Goal: Transaction & Acquisition: Download file/media

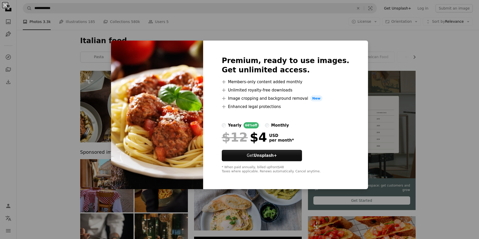
scroll to position [387, 0]
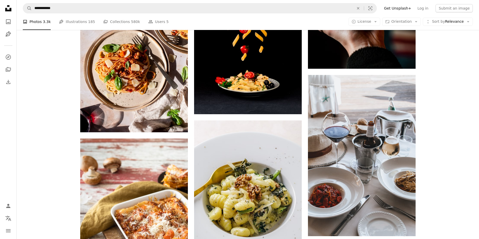
scroll to position [929, 0]
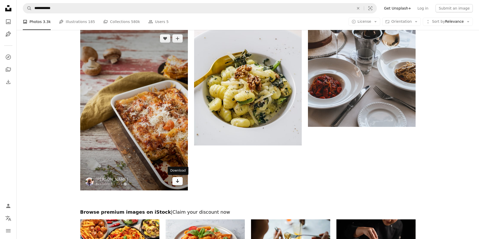
click at [179, 181] on icon "Arrow pointing down" at bounding box center [177, 181] width 4 height 6
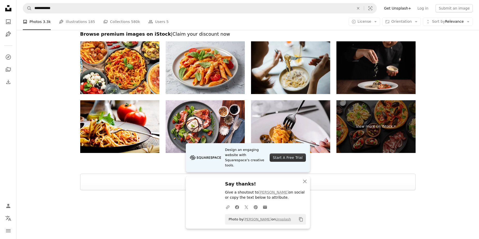
scroll to position [1118, 0]
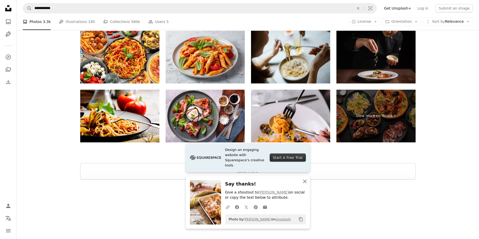
click at [304, 180] on icon "An X shape" at bounding box center [305, 181] width 6 height 6
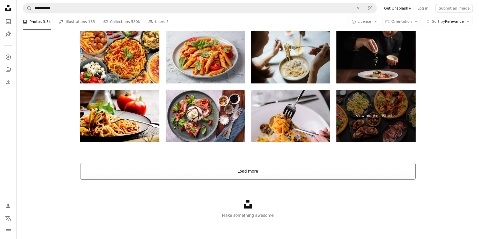
click at [250, 169] on button "Load more" at bounding box center [247, 171] width 335 height 17
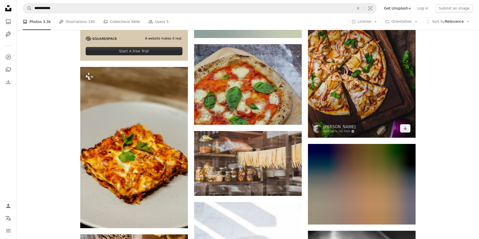
scroll to position [1251, 0]
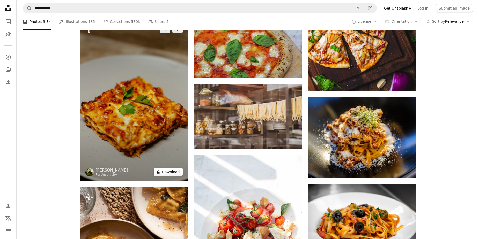
click at [173, 173] on button "A lock Download" at bounding box center [168, 172] width 29 height 8
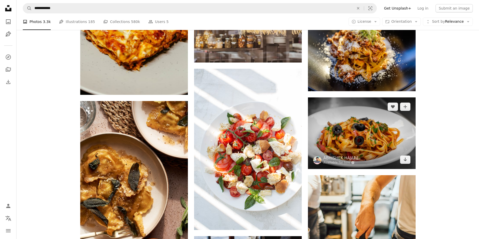
scroll to position [1394, 0]
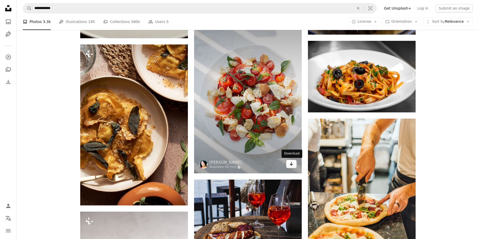
click at [291, 164] on icon "Download" at bounding box center [290, 164] width 3 height 4
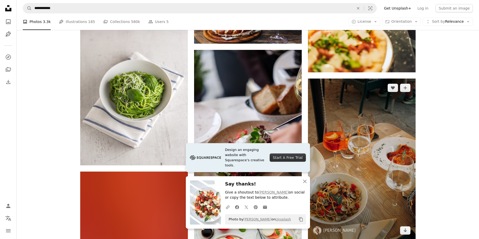
scroll to position [1689, 0]
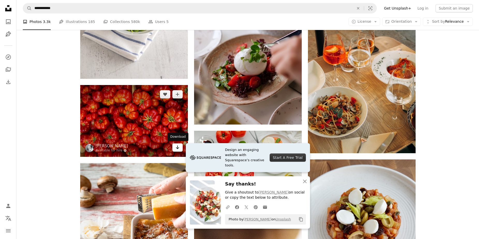
click at [180, 147] on link "Arrow pointing down" at bounding box center [177, 148] width 10 height 8
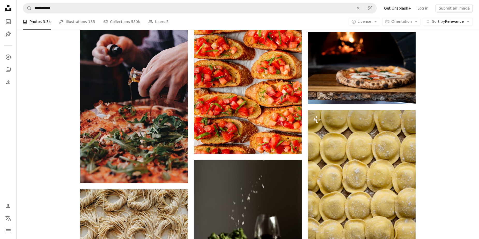
scroll to position [2356, 0]
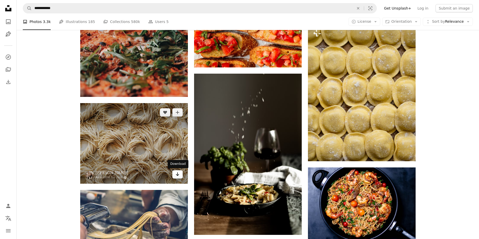
click at [178, 175] on icon "Download" at bounding box center [177, 174] width 3 height 4
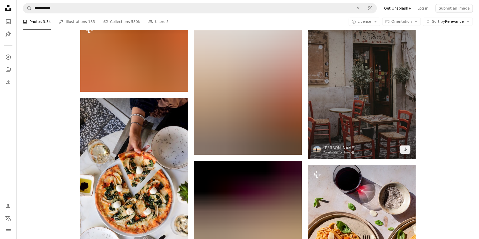
scroll to position [2765, 0]
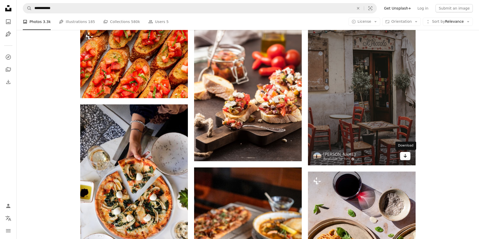
click at [404, 155] on icon "Arrow pointing down" at bounding box center [405, 156] width 4 height 6
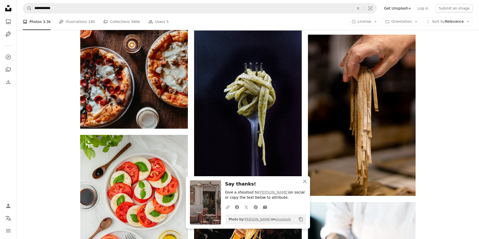
scroll to position [3073, 0]
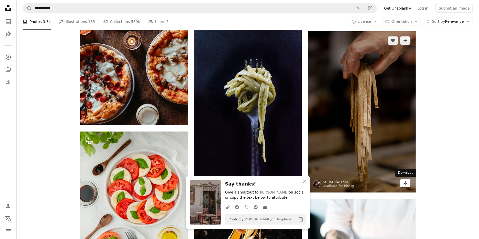
click at [401, 182] on link "Arrow pointing down" at bounding box center [405, 183] width 10 height 8
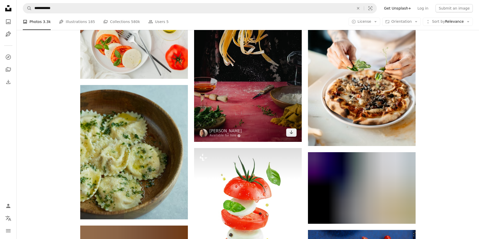
scroll to position [3227, 0]
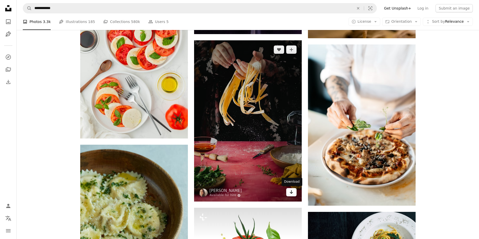
click at [295, 193] on link "Arrow pointing down" at bounding box center [291, 192] width 10 height 8
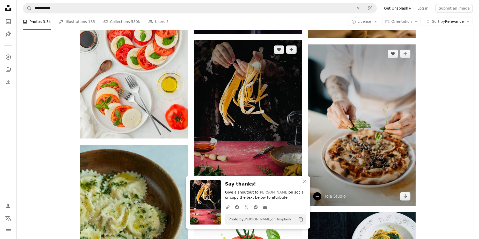
scroll to position [3363, 0]
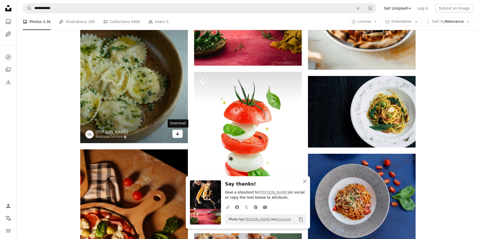
click at [177, 131] on icon "Arrow pointing down" at bounding box center [177, 134] width 4 height 6
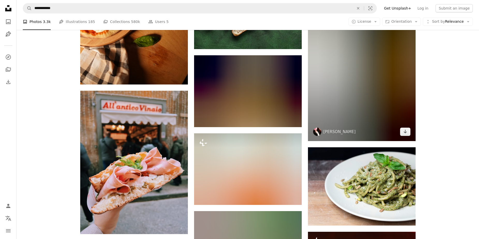
scroll to position [3640, 0]
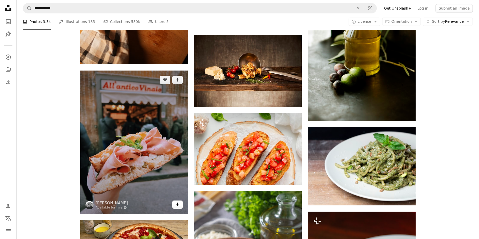
click at [176, 205] on icon "Arrow pointing down" at bounding box center [177, 204] width 4 height 6
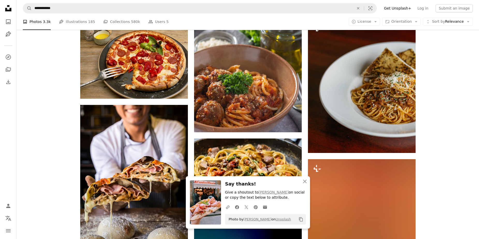
scroll to position [3876, 0]
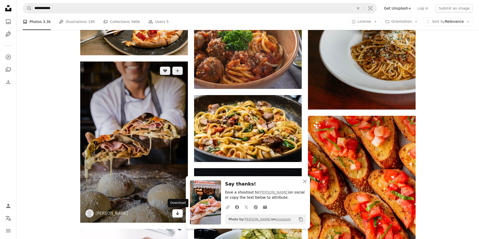
click at [180, 213] on link "Arrow pointing down" at bounding box center [177, 213] width 10 height 8
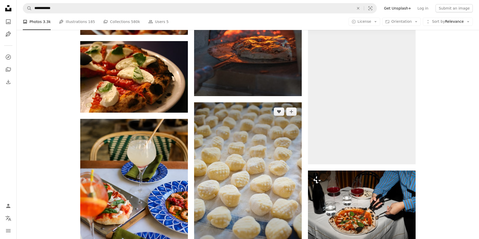
scroll to position [4429, 0]
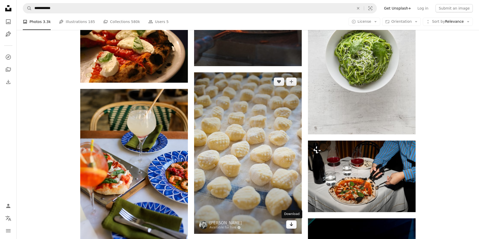
click at [292, 225] on icon "Download" at bounding box center [290, 225] width 3 height 4
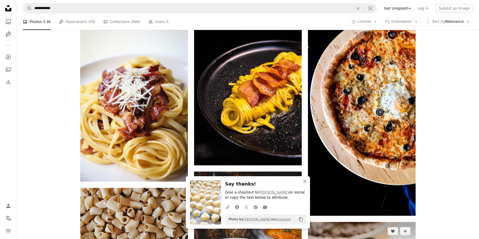
scroll to position [4775, 0]
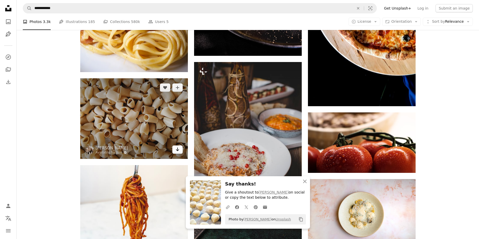
click at [176, 151] on icon "Arrow pointing down" at bounding box center [177, 149] width 4 height 6
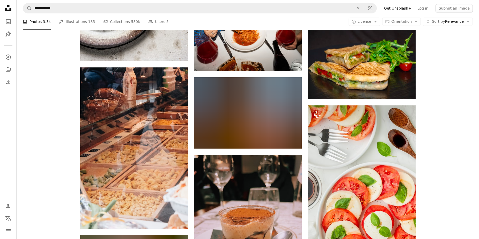
scroll to position [5161, 0]
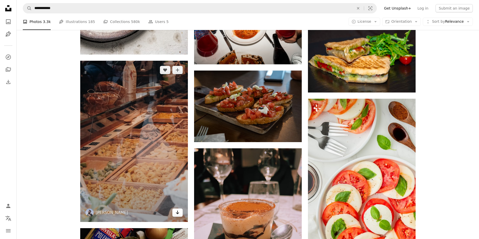
click at [179, 214] on icon "Arrow pointing down" at bounding box center [177, 212] width 4 height 6
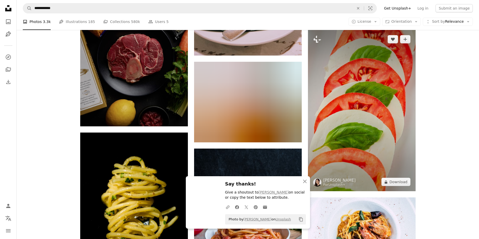
scroll to position [5438, 0]
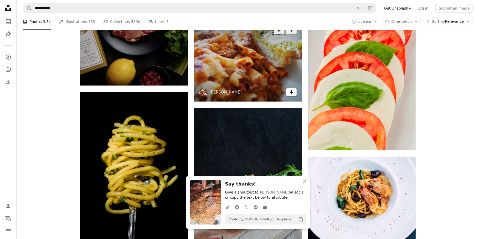
click at [288, 92] on link "Arrow pointing down" at bounding box center [291, 92] width 10 height 8
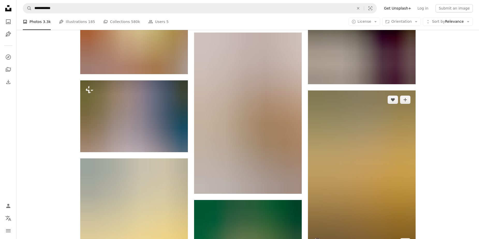
scroll to position [5819, 0]
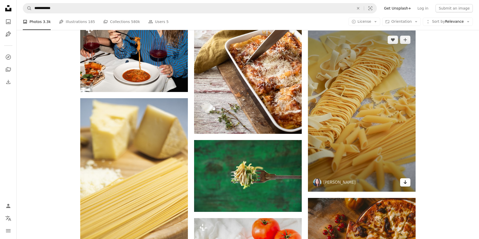
click at [408, 181] on link "Arrow pointing down" at bounding box center [405, 182] width 10 height 8
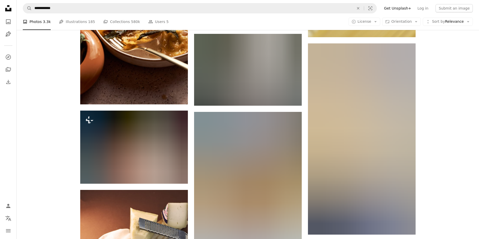
scroll to position [6431, 0]
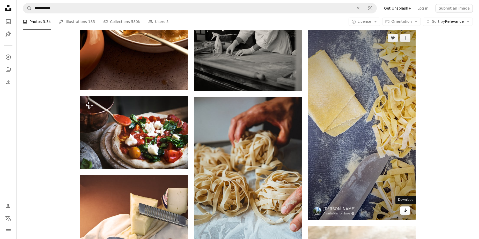
click at [405, 210] on icon "Download" at bounding box center [404, 211] width 3 height 4
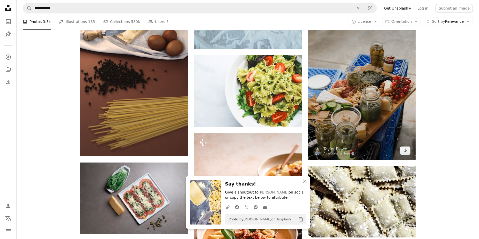
scroll to position [6701, 0]
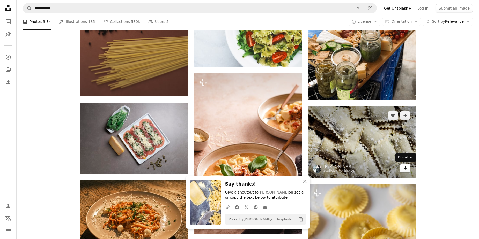
click at [405, 170] on icon "Arrow pointing down" at bounding box center [405, 168] width 4 height 6
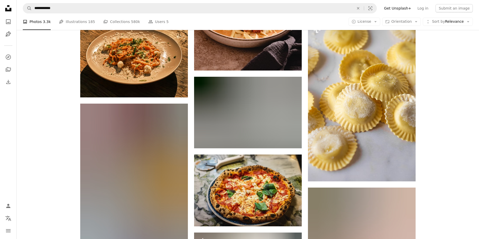
scroll to position [6919, 0]
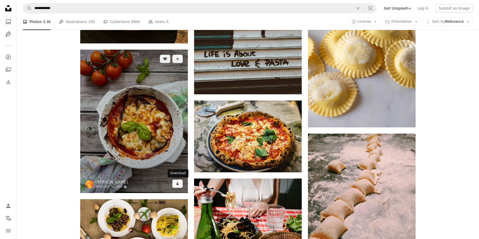
click at [179, 187] on link "Arrow pointing down" at bounding box center [177, 184] width 10 height 8
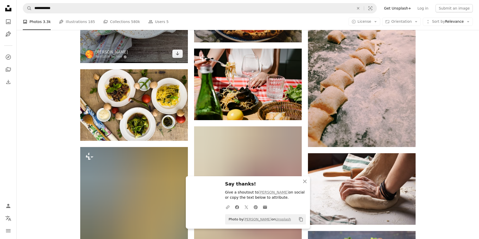
scroll to position [6996, 0]
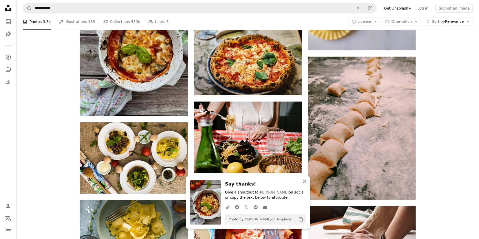
drag, startPoint x: 303, startPoint y: 180, endPoint x: 300, endPoint y: 178, distance: 4.6
click at [303, 181] on icon "An X shape" at bounding box center [305, 181] width 6 height 6
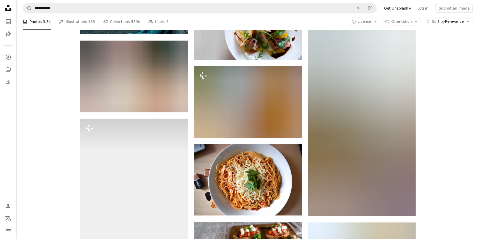
scroll to position [7326, 0]
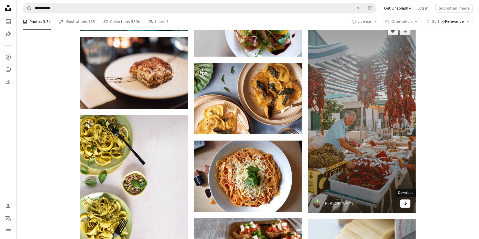
click at [404, 205] on icon "Arrow pointing down" at bounding box center [405, 203] width 4 height 6
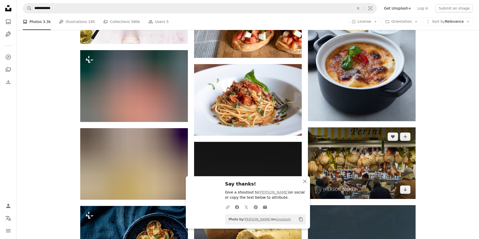
scroll to position [7562, 0]
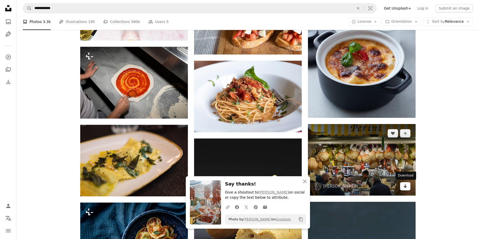
click at [405, 185] on icon "Arrow pointing down" at bounding box center [405, 186] width 4 height 6
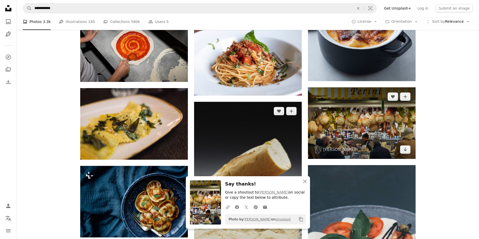
scroll to position [7655, 0]
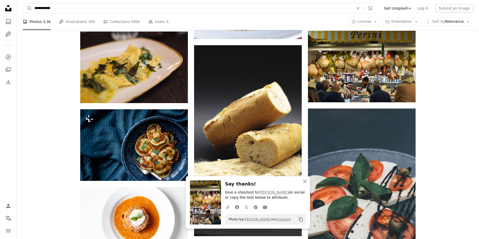
click at [48, 8] on input "**********" at bounding box center [192, 8] width 320 height 10
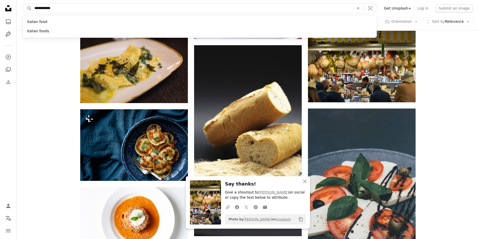
type input "**********"
click at [23, 3] on button "A magnifying glass" at bounding box center [27, 8] width 9 height 10
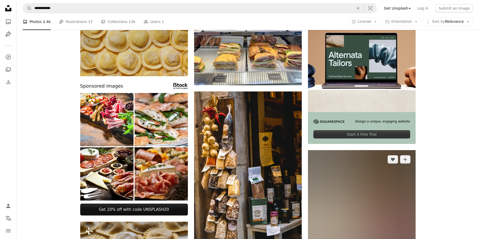
scroll to position [126, 0]
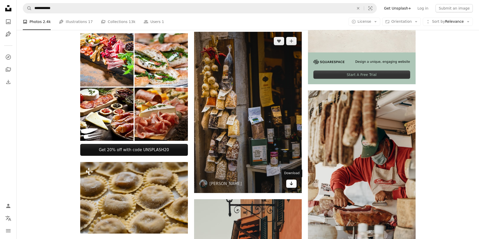
click at [291, 184] on icon "Download" at bounding box center [290, 184] width 3 height 4
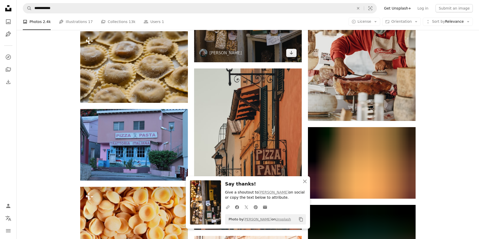
scroll to position [300, 0]
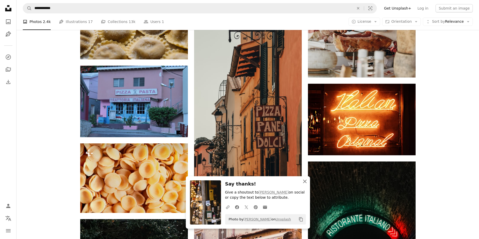
click at [306, 181] on icon "An X shape" at bounding box center [305, 181] width 6 height 6
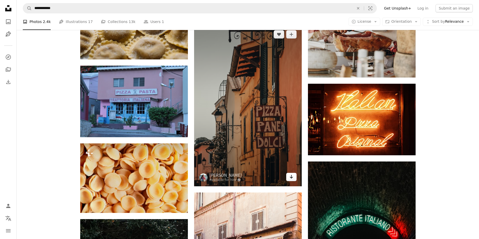
click at [292, 176] on icon "Arrow pointing down" at bounding box center [291, 177] width 4 height 6
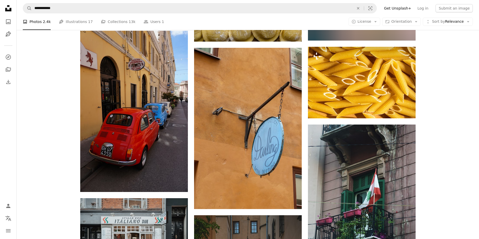
scroll to position [1235, 0]
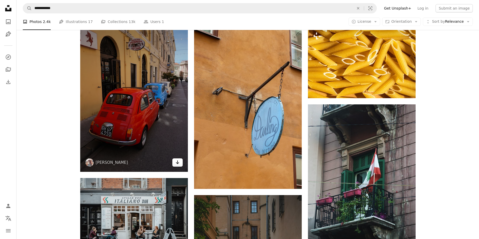
click at [176, 163] on icon "Arrow pointing down" at bounding box center [177, 162] width 4 height 6
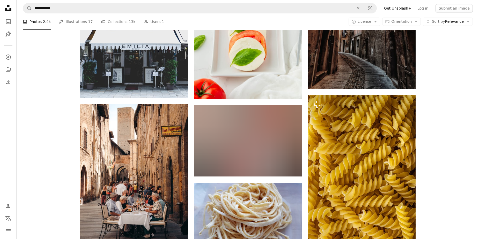
scroll to position [1964, 0]
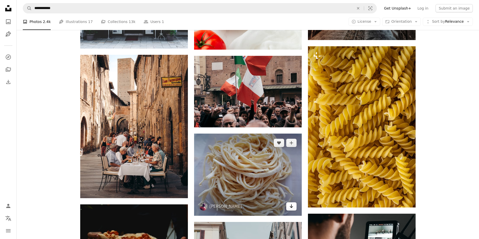
click at [292, 208] on icon "Arrow pointing down" at bounding box center [291, 206] width 4 height 6
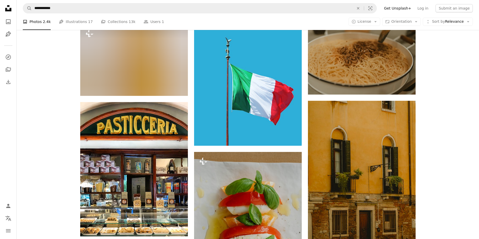
scroll to position [2887, 0]
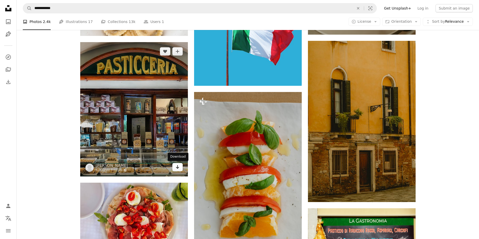
click at [178, 166] on icon "Arrow pointing down" at bounding box center [177, 167] width 4 height 6
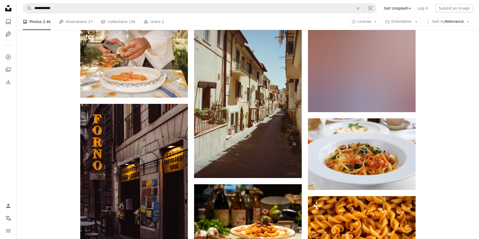
scroll to position [3408, 0]
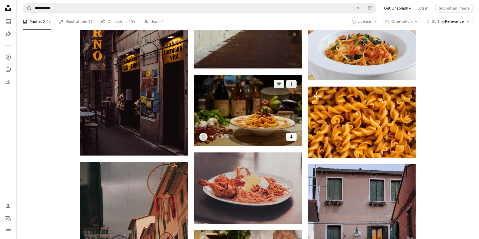
click at [294, 136] on link "Arrow pointing down" at bounding box center [291, 137] width 10 height 8
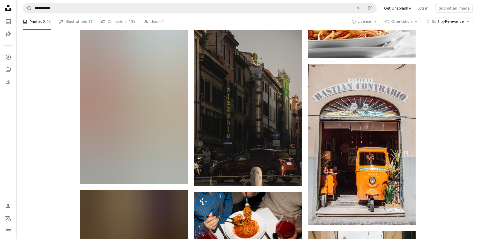
scroll to position [4017, 0]
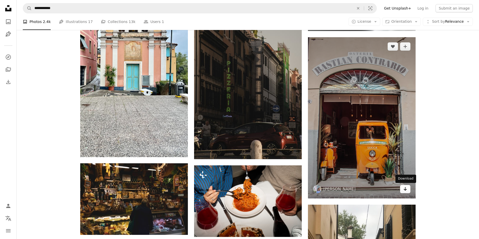
click at [408, 188] on link "Arrow pointing down" at bounding box center [405, 189] width 10 height 8
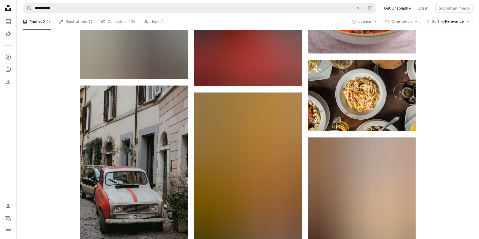
scroll to position [5863, 0]
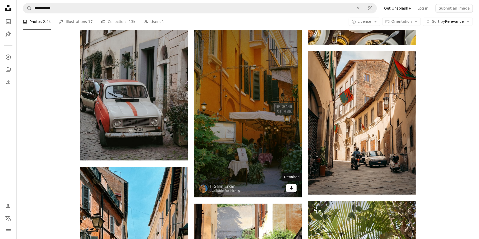
click at [289, 187] on link "Arrow pointing down" at bounding box center [291, 188] width 10 height 8
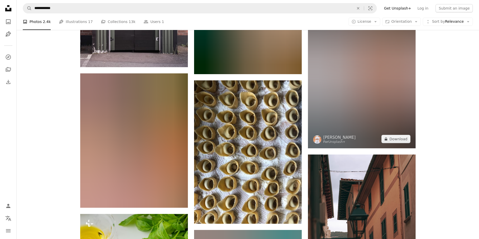
scroll to position [6348, 0]
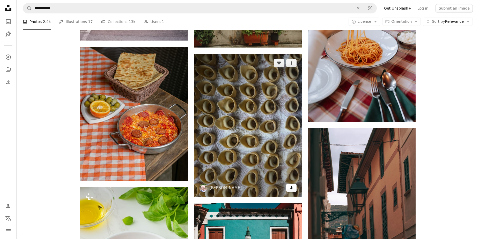
click at [292, 187] on icon "Download" at bounding box center [290, 188] width 3 height 4
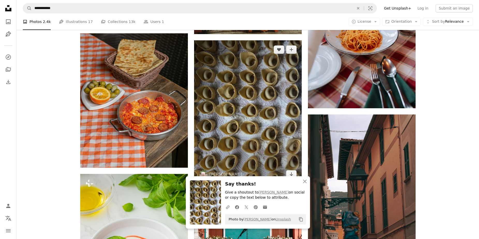
scroll to position [6365, 0]
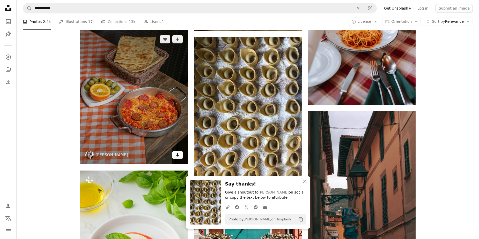
click at [176, 156] on icon "Arrow pointing down" at bounding box center [177, 155] width 4 height 6
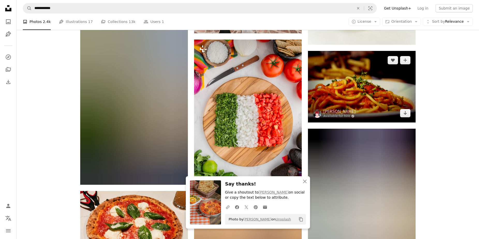
scroll to position [6683, 0]
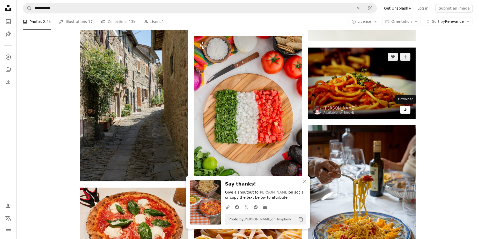
click at [403, 111] on icon "Arrow pointing down" at bounding box center [405, 110] width 4 height 6
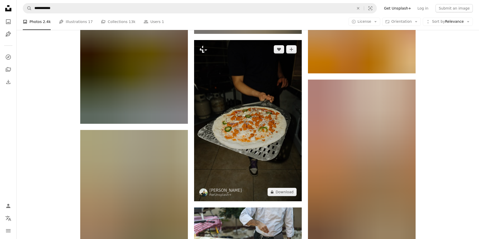
scroll to position [8045, 0]
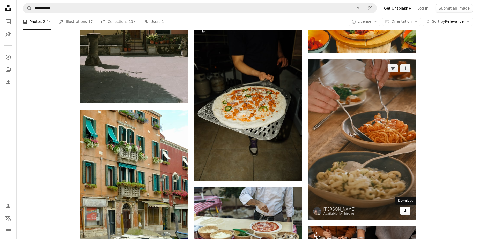
click at [404, 210] on icon "Arrow pointing down" at bounding box center [405, 211] width 4 height 6
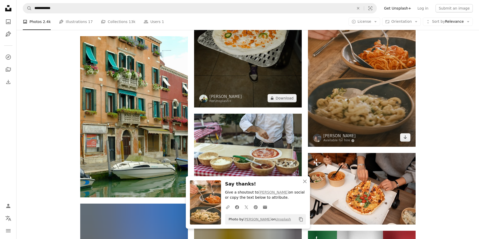
scroll to position [8165, 0]
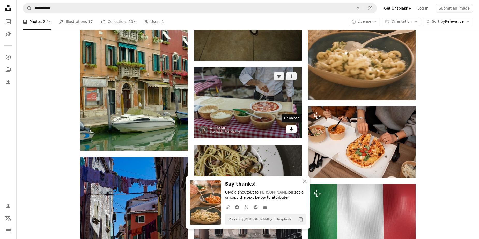
click at [292, 130] on icon "Arrow pointing down" at bounding box center [291, 129] width 4 height 6
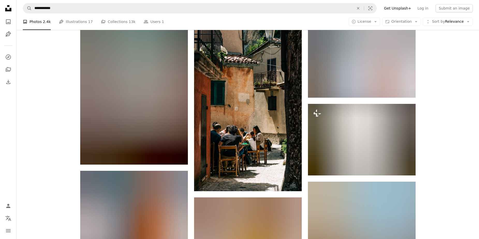
scroll to position [8819, 0]
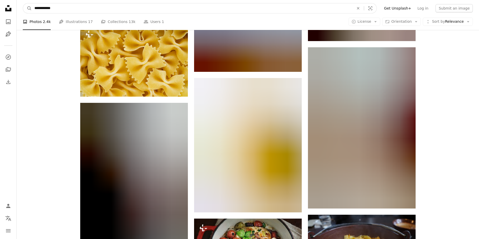
drag, startPoint x: 59, startPoint y: 9, endPoint x: 2, endPoint y: -18, distance: 62.7
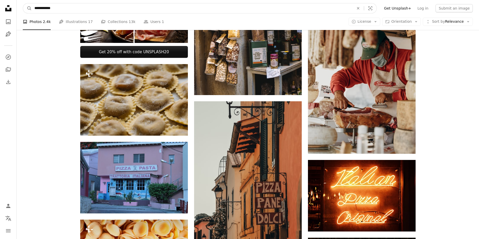
scroll to position [0, 0]
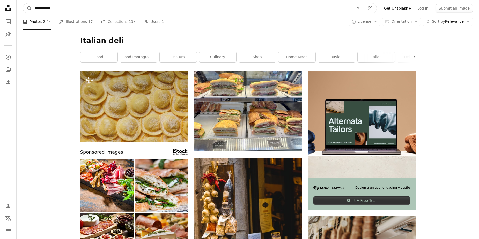
click at [57, 4] on input "**********" at bounding box center [192, 8] width 320 height 10
click at [57, 5] on input "**********" at bounding box center [192, 8] width 320 height 10
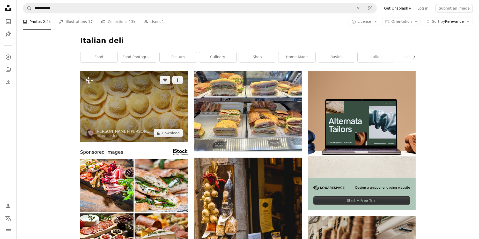
click at [148, 116] on img at bounding box center [134, 107] width 108 height 72
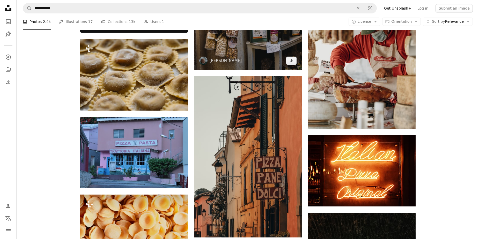
scroll to position [229, 0]
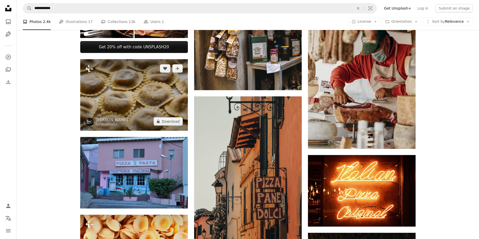
click at [150, 102] on img at bounding box center [134, 95] width 108 height 72
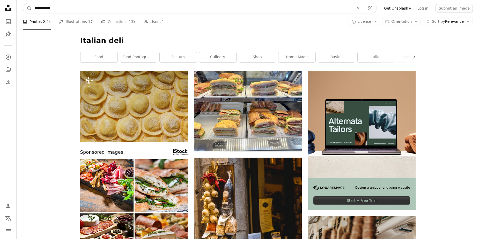
click at [78, 7] on input "**********" at bounding box center [192, 8] width 320 height 10
click at [48, 7] on input "**********" at bounding box center [192, 8] width 320 height 10
type input "**********"
click at [23, 3] on button "A magnifying glass" at bounding box center [27, 8] width 9 height 10
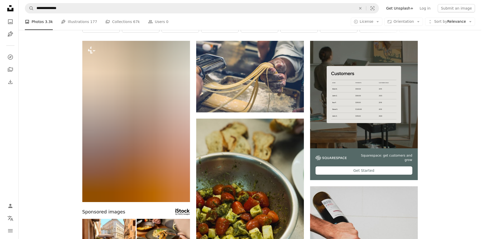
scroll to position [57, 0]
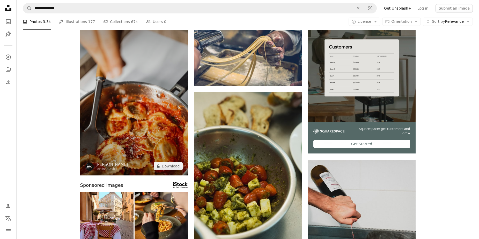
click at [149, 124] on img at bounding box center [134, 94] width 108 height 161
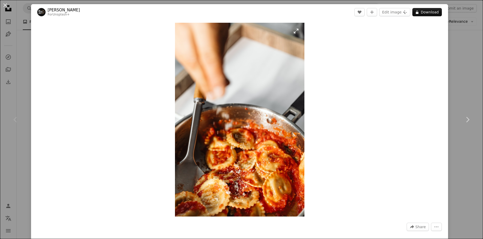
click at [269, 144] on img "Zoom in on this image" at bounding box center [239, 120] width 129 height 194
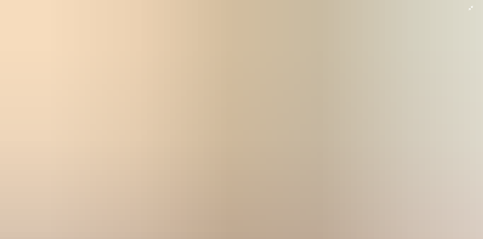
scroll to position [237, 0]
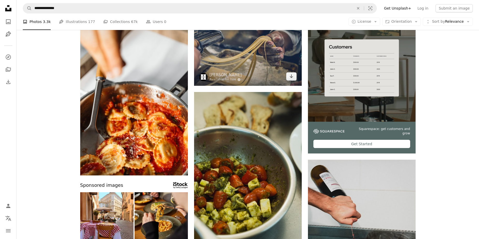
click at [273, 56] on img at bounding box center [248, 50] width 108 height 72
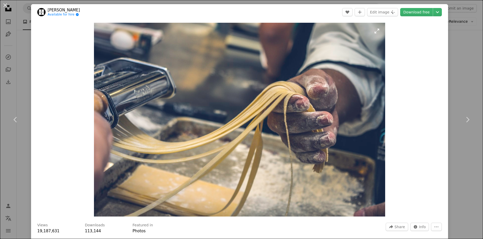
click at [326, 115] on img "Zoom in on this image" at bounding box center [239, 120] width 291 height 194
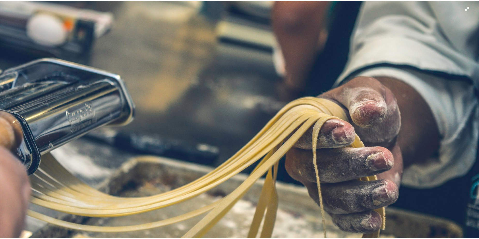
scroll to position [39, 0]
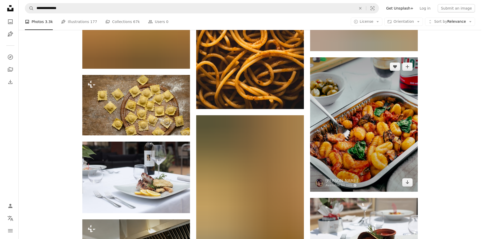
scroll to position [499, 0]
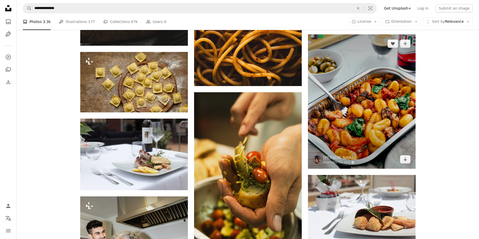
click at [370, 137] on img at bounding box center [362, 101] width 108 height 134
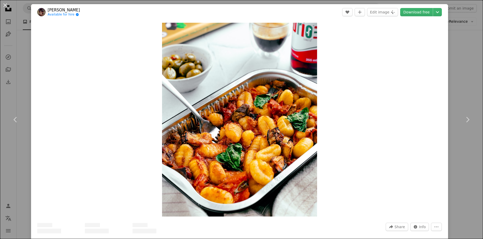
click at [285, 130] on img "Zoom in on this image" at bounding box center [239, 120] width 155 height 194
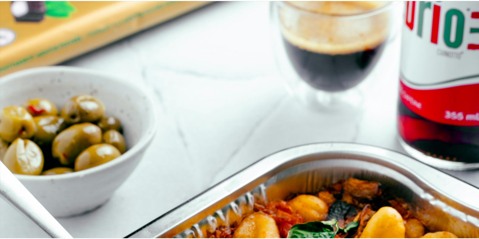
scroll to position [178, 0]
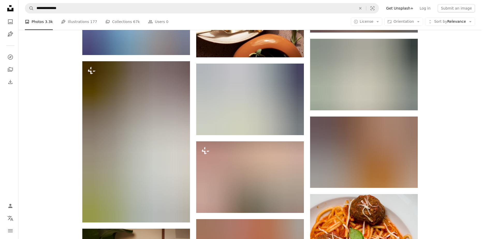
scroll to position [961, 0]
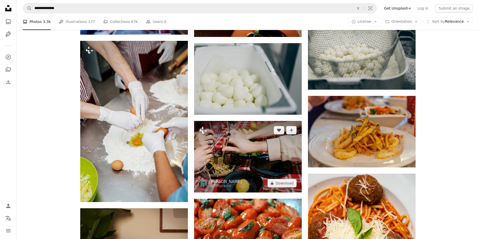
click at [255, 159] on img at bounding box center [248, 157] width 108 height 72
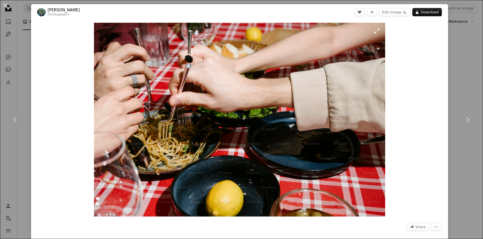
click at [256, 129] on img "Zoom in on this image" at bounding box center [239, 120] width 291 height 194
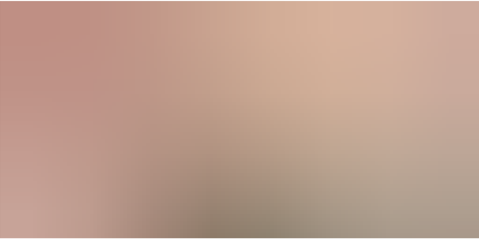
scroll to position [39, 0]
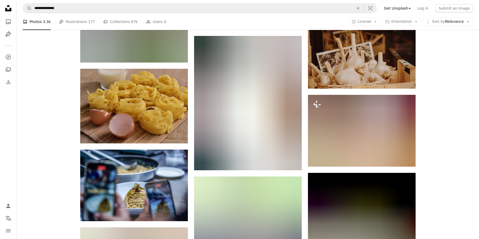
scroll to position [2413, 0]
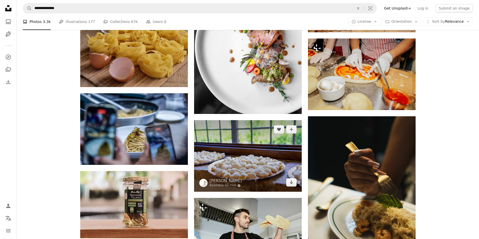
click at [253, 165] on img at bounding box center [248, 156] width 108 height 72
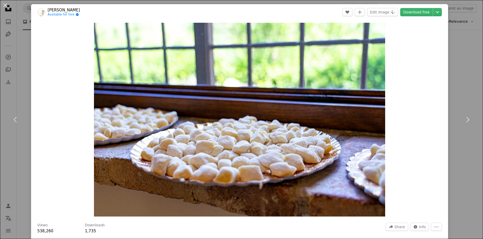
click at [412, 7] on header "[PERSON_NAME] Available for hire A checkmark inside of a circle A heart A plus …" at bounding box center [239, 12] width 417 height 16
click at [411, 12] on link "Download free" at bounding box center [416, 12] width 33 height 8
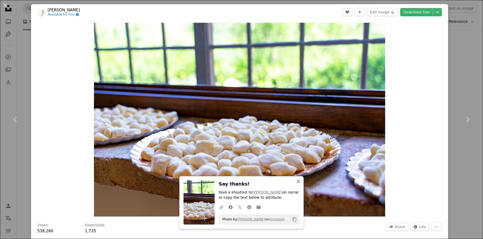
click at [297, 181] on icon "An X shape" at bounding box center [298, 181] width 6 height 6
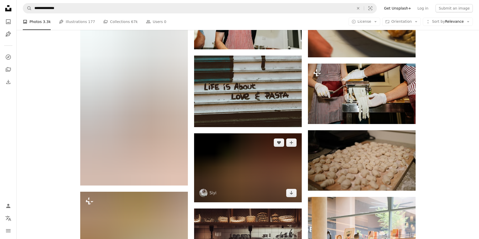
scroll to position [2734, 0]
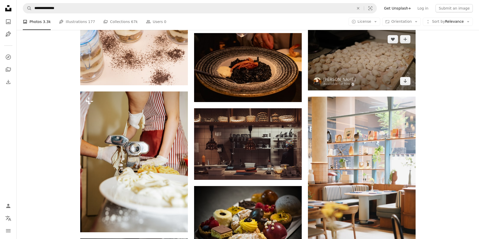
click at [392, 67] on img at bounding box center [362, 60] width 108 height 61
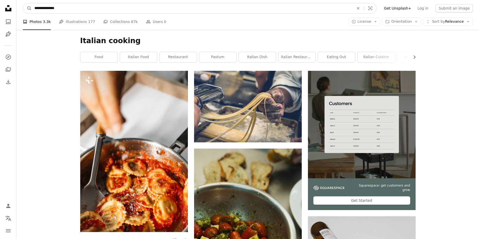
click at [50, 7] on input "**********" at bounding box center [192, 8] width 320 height 10
type input "**********"
click button "A magnifying glass" at bounding box center [27, 8] width 9 height 10
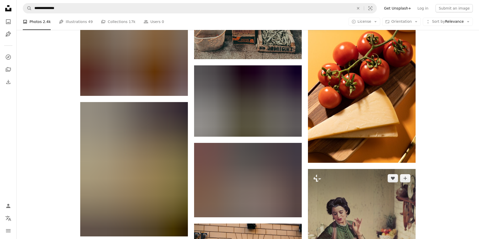
scroll to position [607, 0]
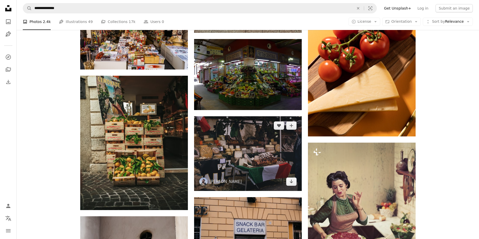
drag, startPoint x: 292, startPoint y: 180, endPoint x: 293, endPoint y: 177, distance: 3.2
click at [292, 180] on icon "Arrow pointing down" at bounding box center [291, 181] width 4 height 6
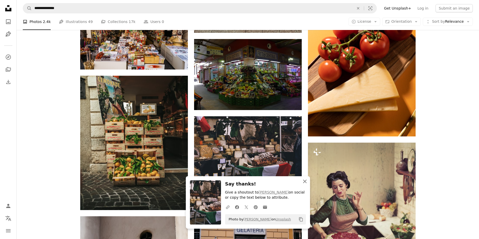
click at [302, 182] on icon "An X shape" at bounding box center [305, 181] width 6 height 6
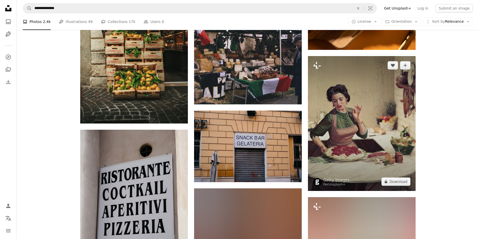
scroll to position [754, 0]
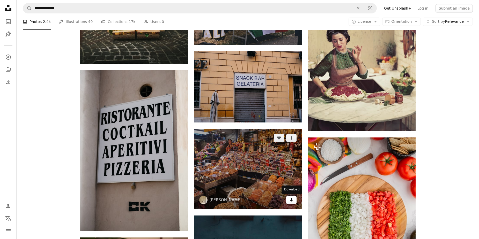
click at [291, 202] on icon "Arrow pointing down" at bounding box center [291, 200] width 4 height 6
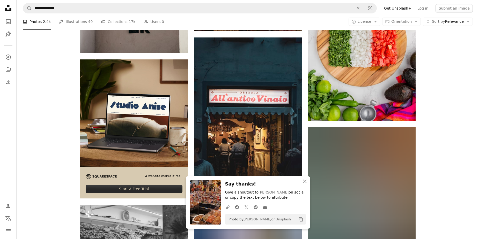
scroll to position [985, 0]
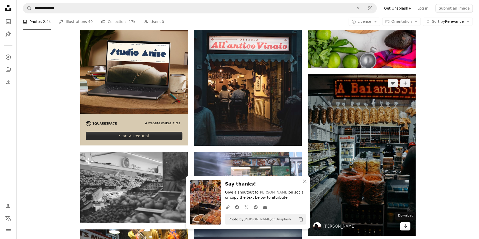
click at [403, 224] on icon "Arrow pointing down" at bounding box center [405, 226] width 4 height 6
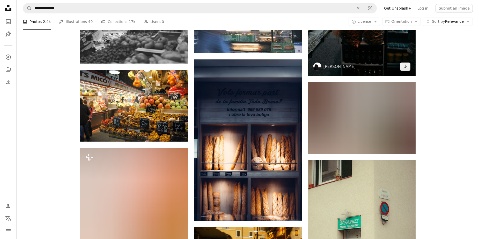
scroll to position [1228, 0]
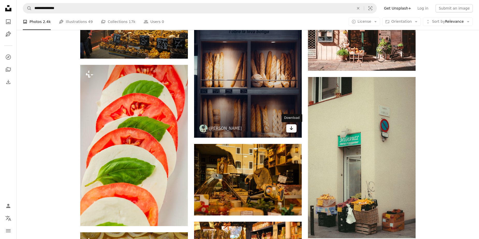
click at [293, 130] on link "Arrow pointing down" at bounding box center [291, 128] width 10 height 8
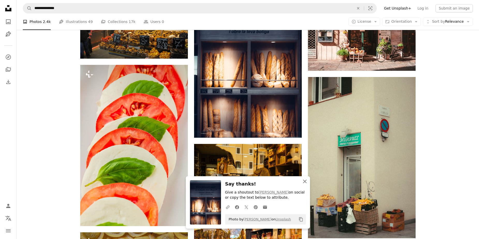
click at [304, 182] on icon "An X shape" at bounding box center [305, 181] width 6 height 6
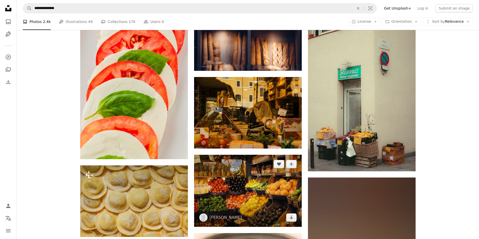
scroll to position [1291, 0]
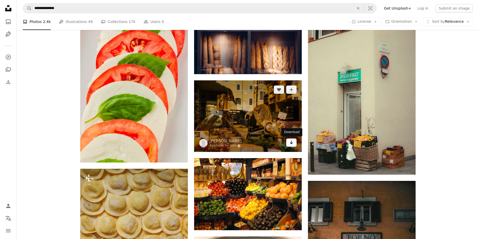
click at [290, 140] on icon "Arrow pointing down" at bounding box center [291, 142] width 4 height 6
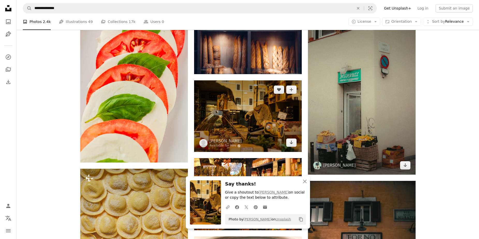
scroll to position [1404, 0]
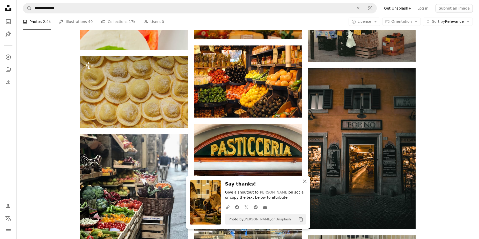
click at [303, 180] on icon "button" at bounding box center [305, 182] width 4 height 4
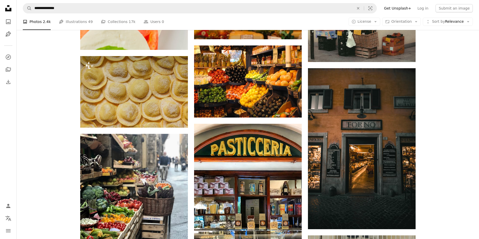
scroll to position [1491, 0]
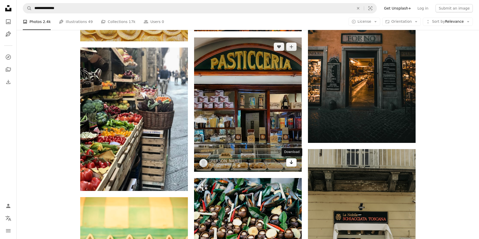
click at [291, 163] on icon "Arrow pointing down" at bounding box center [291, 162] width 4 height 6
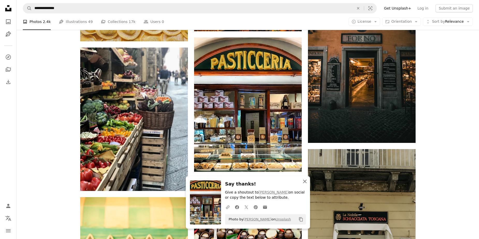
click at [305, 182] on icon "button" at bounding box center [305, 182] width 4 height 4
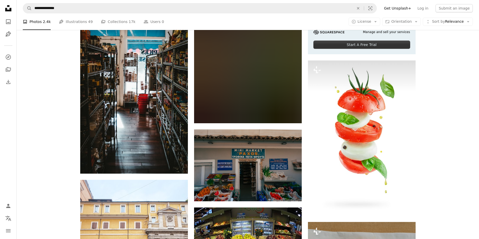
scroll to position [2079, 0]
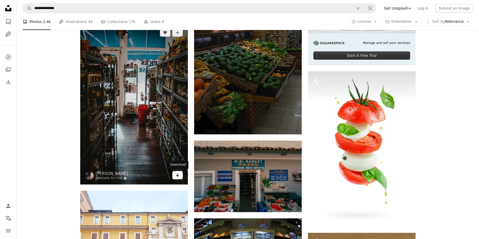
click at [179, 176] on icon "Arrow pointing down" at bounding box center [177, 175] width 4 height 6
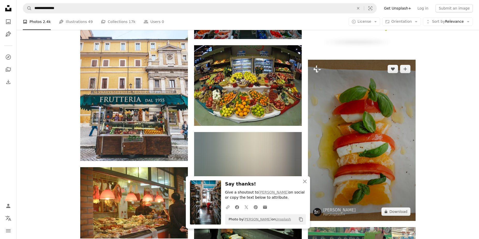
scroll to position [2196, 0]
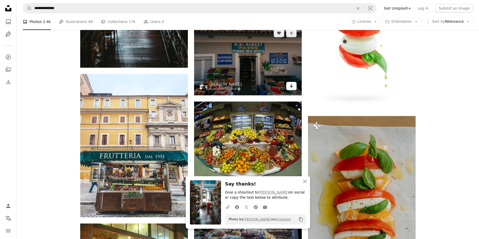
click at [290, 87] on icon "Download" at bounding box center [290, 86] width 3 height 4
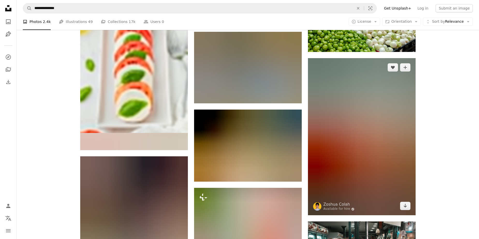
scroll to position [2452, 0]
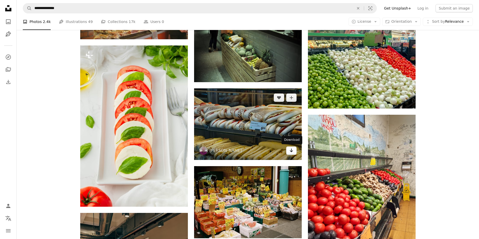
click at [294, 152] on link "Arrow pointing down" at bounding box center [291, 151] width 10 height 8
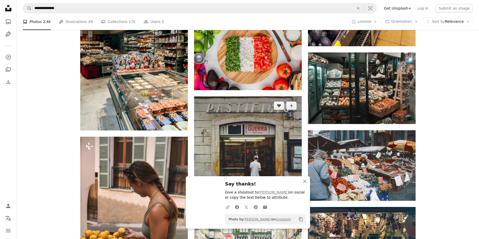
scroll to position [2671, 0]
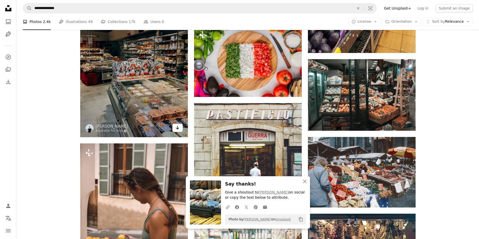
click at [177, 127] on icon "Arrow pointing down" at bounding box center [177, 128] width 4 height 6
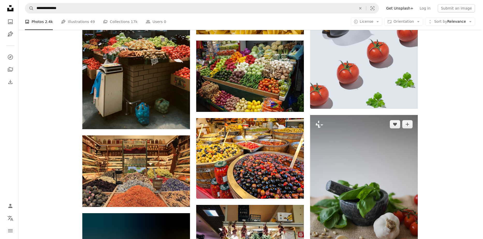
scroll to position [3334, 0]
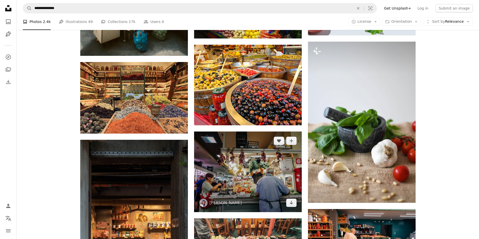
click at [255, 184] on img at bounding box center [248, 172] width 108 height 81
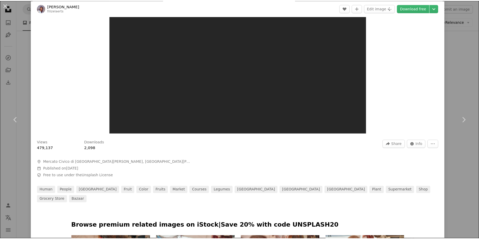
scroll to position [0, 0]
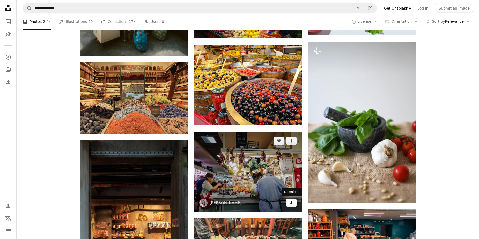
click at [290, 203] on icon "Download" at bounding box center [290, 203] width 3 height 4
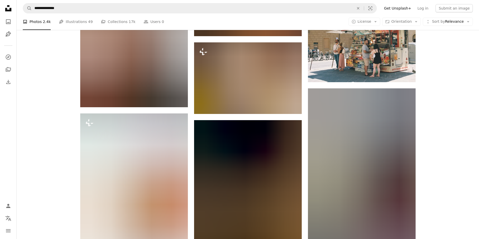
scroll to position [3944, 0]
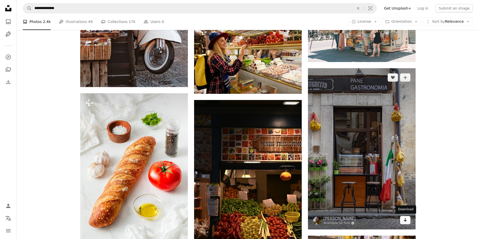
click at [407, 220] on icon "Arrow pointing down" at bounding box center [405, 220] width 4 height 6
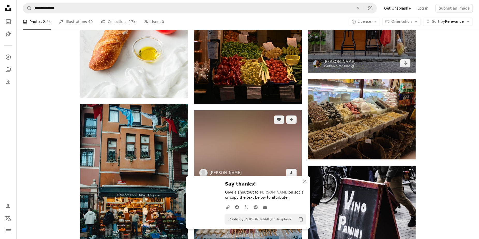
scroll to position [4157, 0]
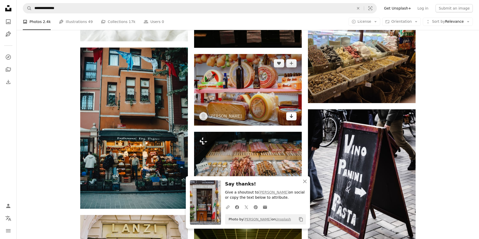
click at [289, 114] on icon "Arrow pointing down" at bounding box center [291, 116] width 4 height 6
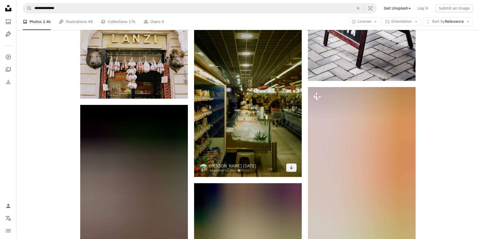
scroll to position [4317, 0]
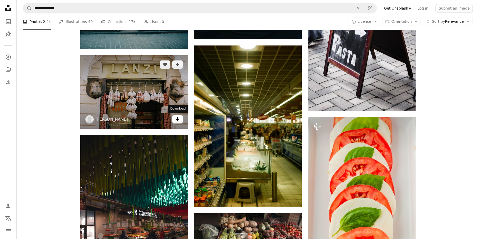
click at [176, 119] on icon "Download" at bounding box center [177, 119] width 3 height 4
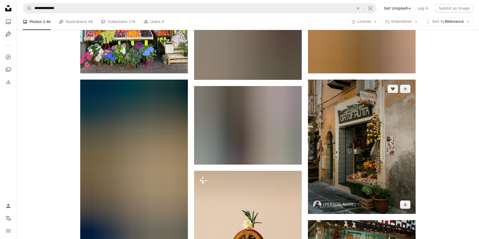
scroll to position [4693, 0]
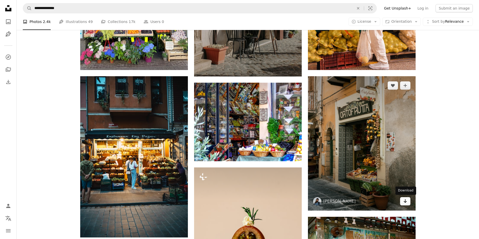
click at [405, 202] on icon "Download" at bounding box center [404, 201] width 3 height 4
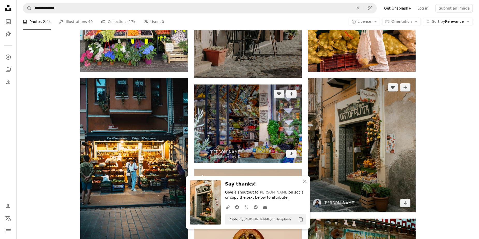
scroll to position [4717, 0]
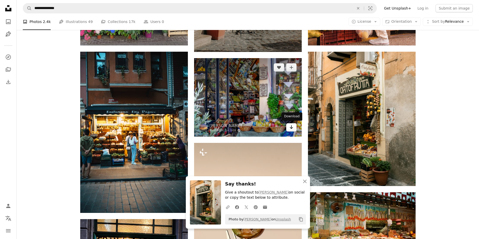
click at [291, 130] on icon "Arrow pointing down" at bounding box center [291, 127] width 4 height 6
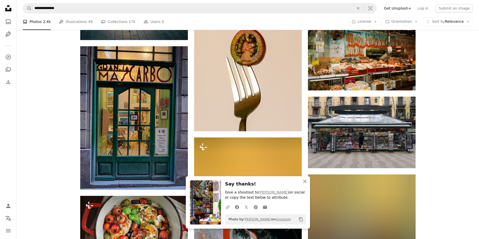
scroll to position [4804, 0]
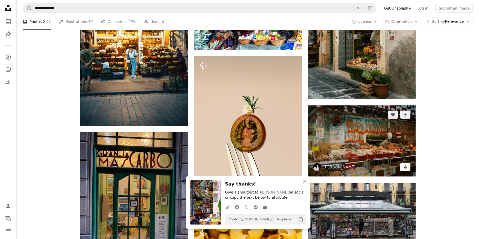
click at [406, 165] on icon "Arrow pointing down" at bounding box center [405, 167] width 4 height 6
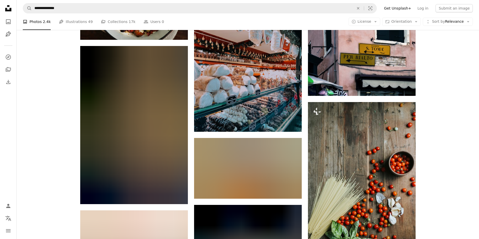
scroll to position [5167, 0]
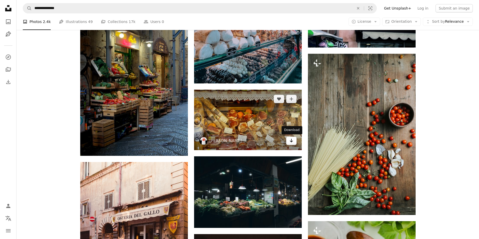
click at [291, 143] on icon "Arrow pointing down" at bounding box center [291, 141] width 4 height 6
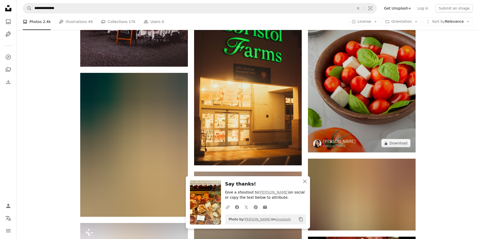
scroll to position [5423, 0]
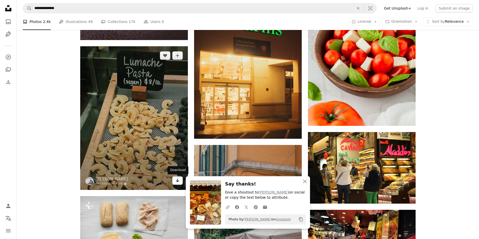
click at [177, 178] on icon "Arrow pointing down" at bounding box center [177, 180] width 4 height 6
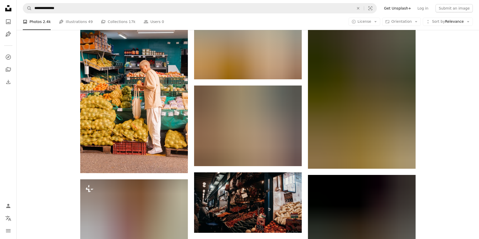
scroll to position [5934, 0]
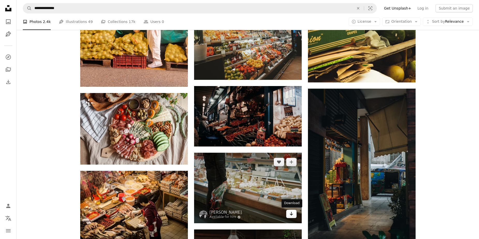
click at [291, 211] on icon "Arrow pointing down" at bounding box center [291, 214] width 4 height 6
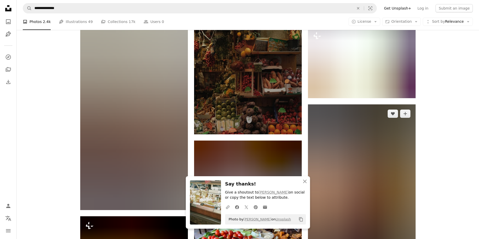
scroll to position [6170, 0]
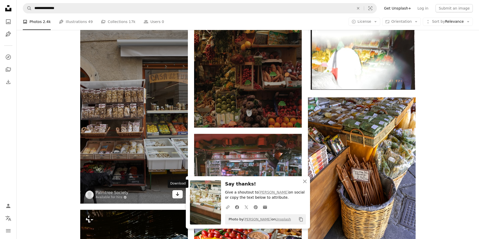
click at [176, 192] on icon "Arrow pointing down" at bounding box center [177, 194] width 4 height 6
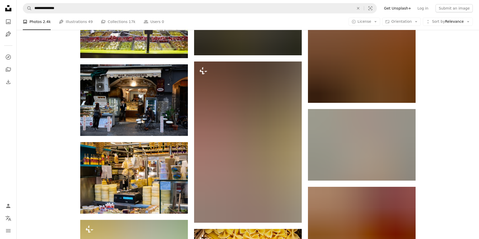
scroll to position [6734, 0]
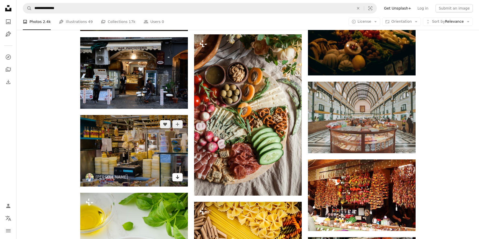
click at [181, 179] on link "Arrow pointing down" at bounding box center [177, 177] width 10 height 8
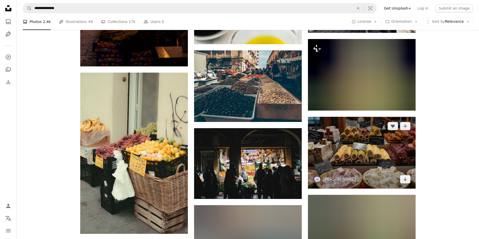
scroll to position [10144, 0]
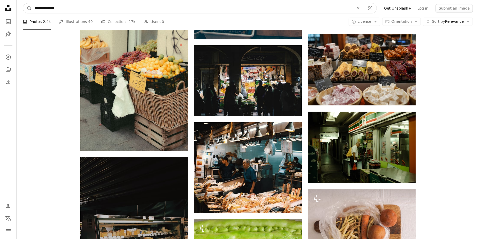
click at [57, 10] on input "**********" at bounding box center [192, 8] width 320 height 10
type input "**********"
click button "A magnifying glass" at bounding box center [27, 8] width 9 height 10
